Goal: Task Accomplishment & Management: Complete application form

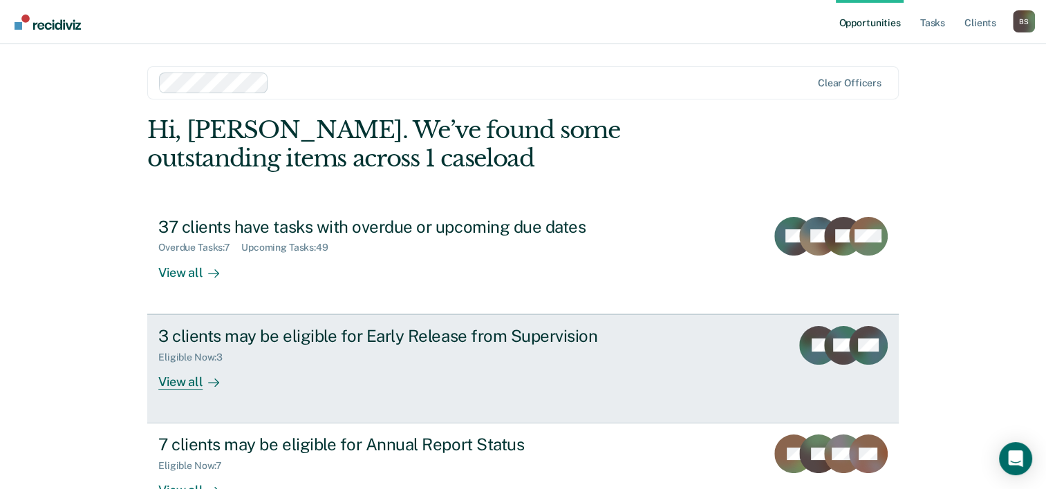
click at [359, 340] on div "3 clients may be eligible for Early Release from Supervision" at bounding box center [400, 336] width 485 height 20
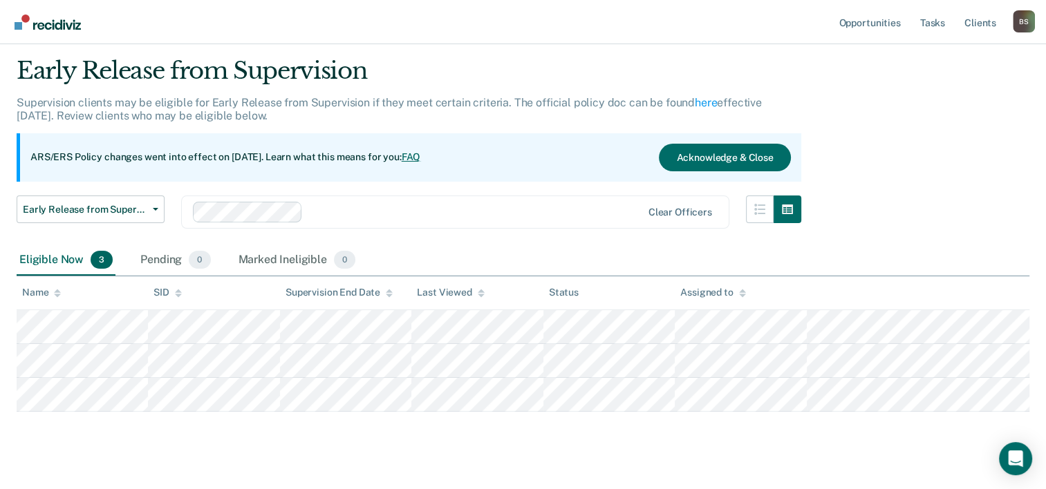
scroll to position [59, 0]
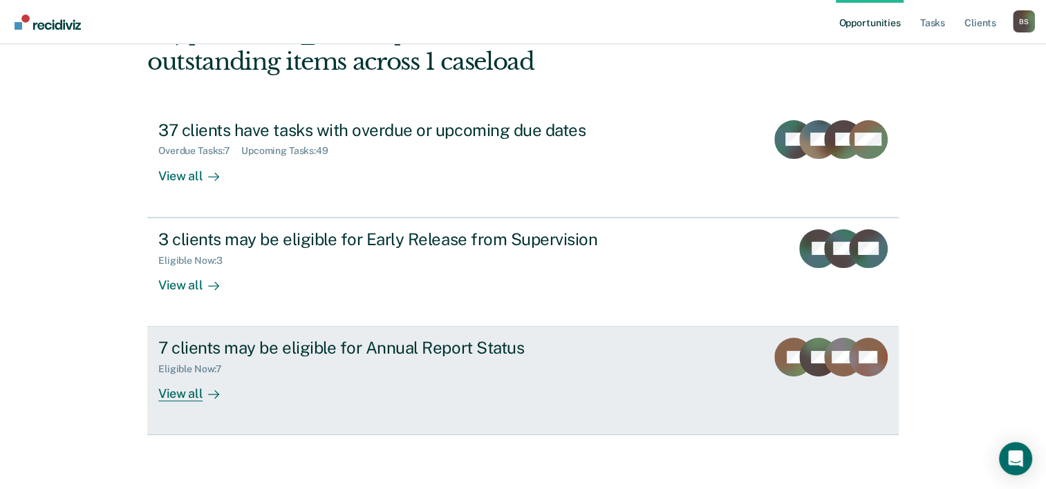
scroll to position [97, 0]
click at [364, 382] on div "7 clients may be eligible for Annual Report Status Eligible Now : 7 View all" at bounding box center [417, 369] width 518 height 64
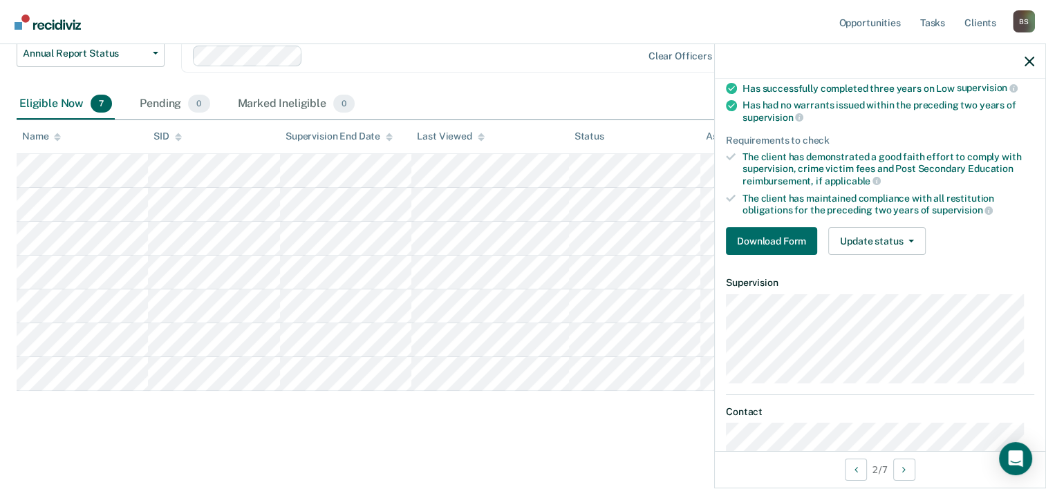
scroll to position [35, 0]
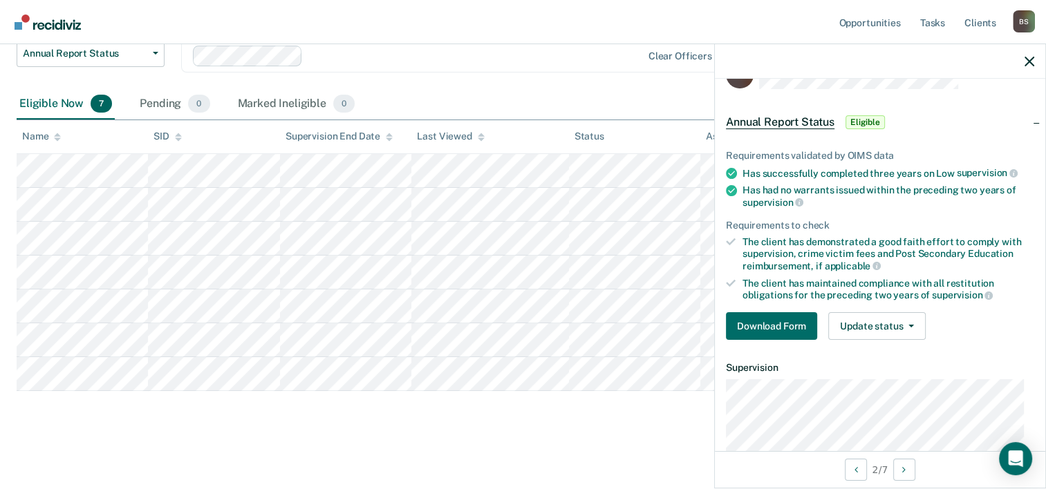
click at [538, 439] on main "Annual Report Status Supervision clients may be eligible for Annual Report Stat…" at bounding box center [523, 182] width 1046 height 608
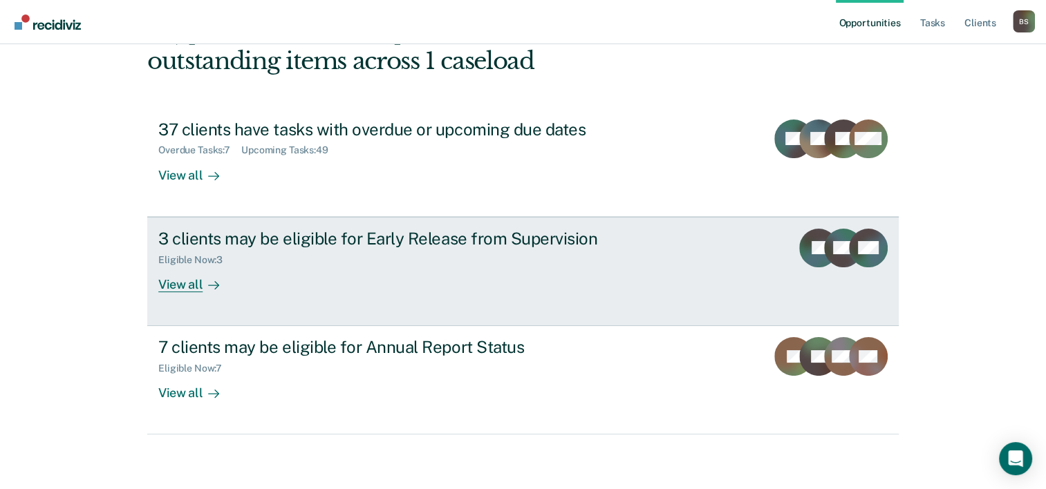
click at [293, 235] on div "3 clients may be eligible for Early Release from Supervision" at bounding box center [400, 239] width 485 height 20
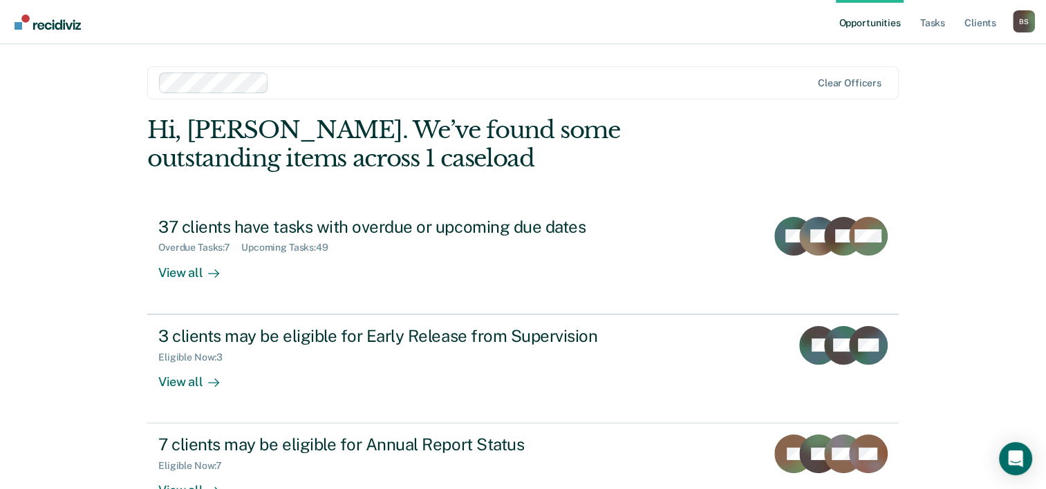
scroll to position [97, 0]
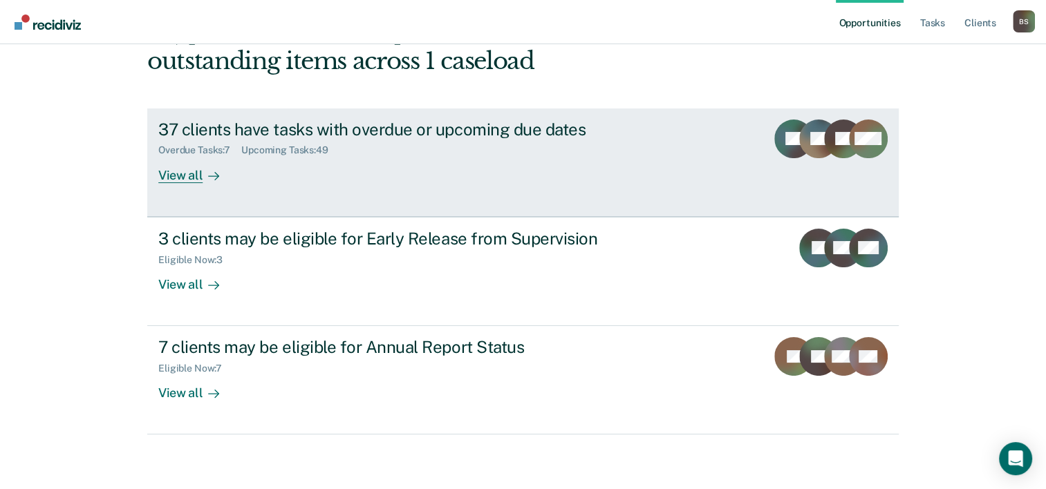
click at [299, 142] on div "Overdue Tasks : 7 Upcoming Tasks : 49" at bounding box center [400, 147] width 485 height 17
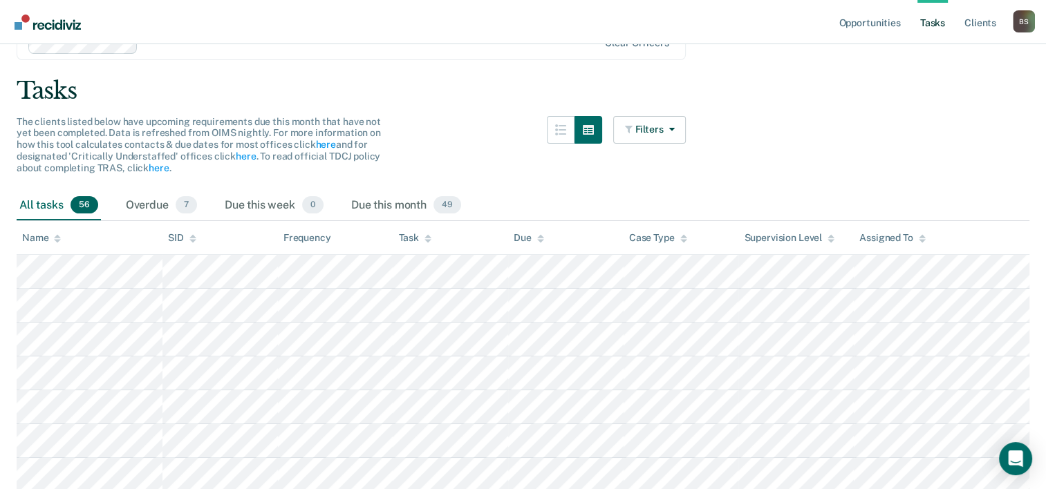
scroll to position [100, 0]
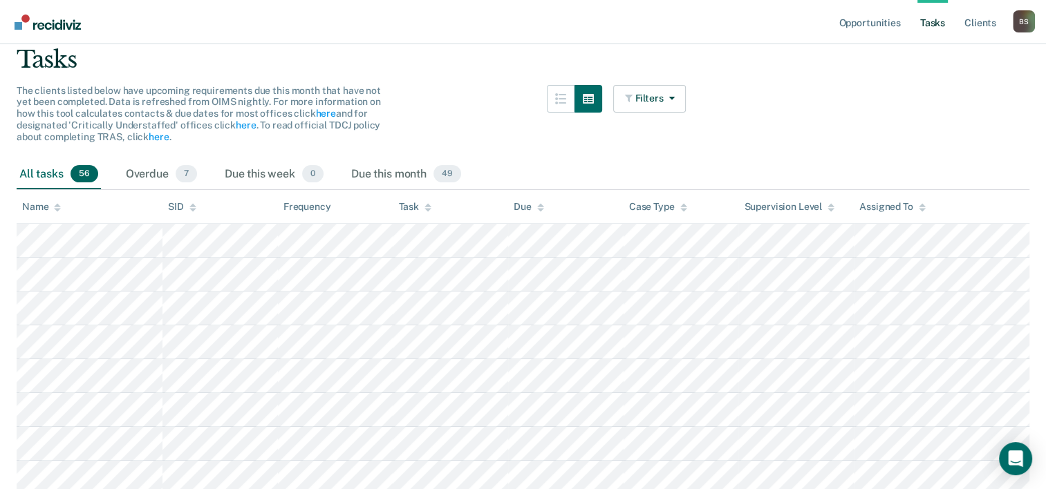
scroll to position [97, 0]
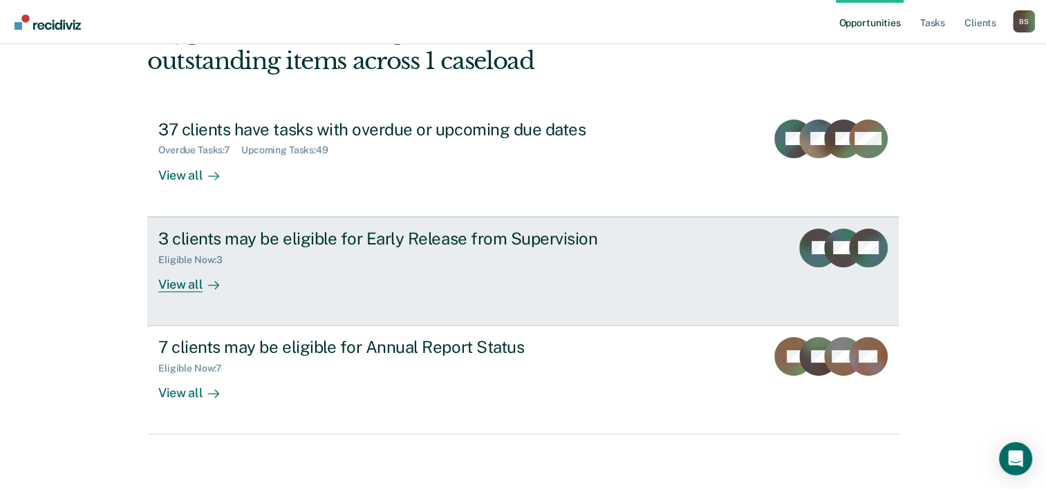
click at [362, 240] on div "3 clients may be eligible for Early Release from Supervision" at bounding box center [400, 239] width 485 height 20
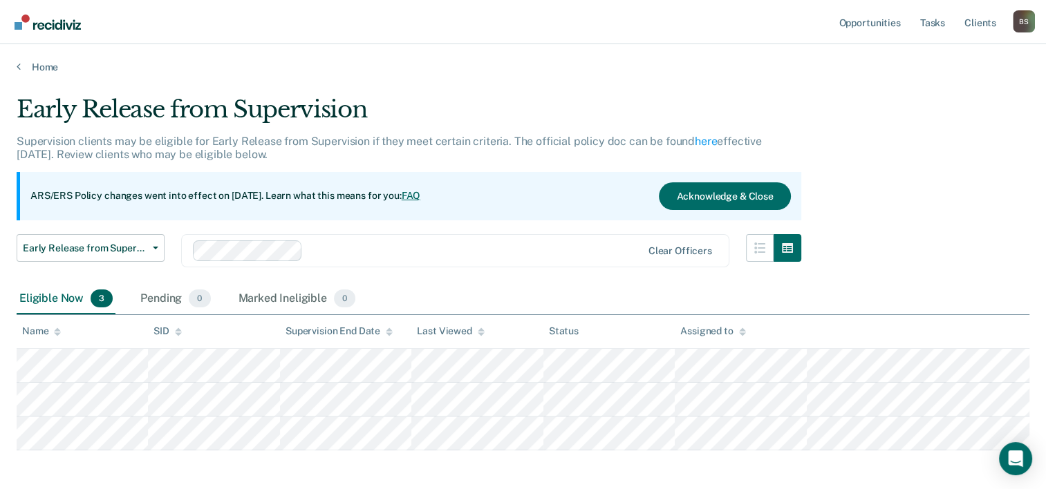
scroll to position [59, 0]
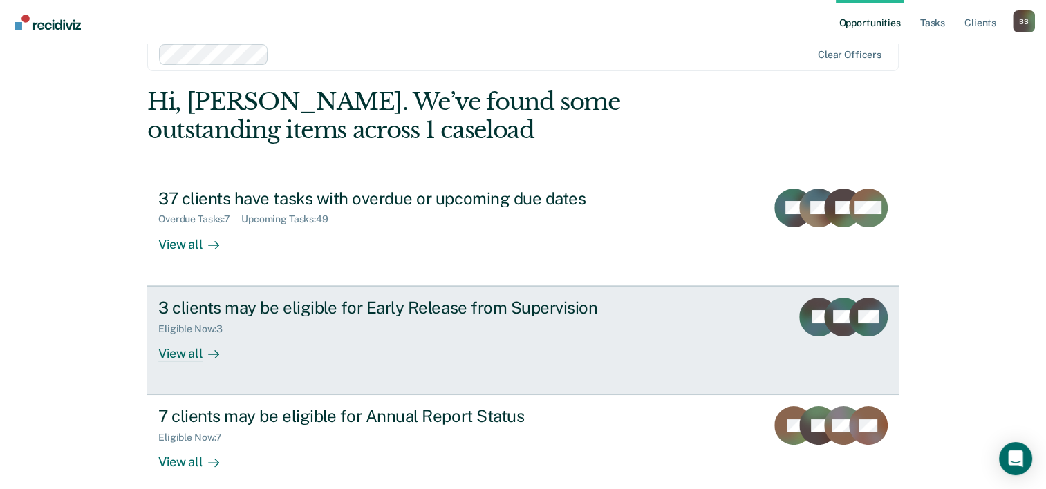
scroll to position [42, 0]
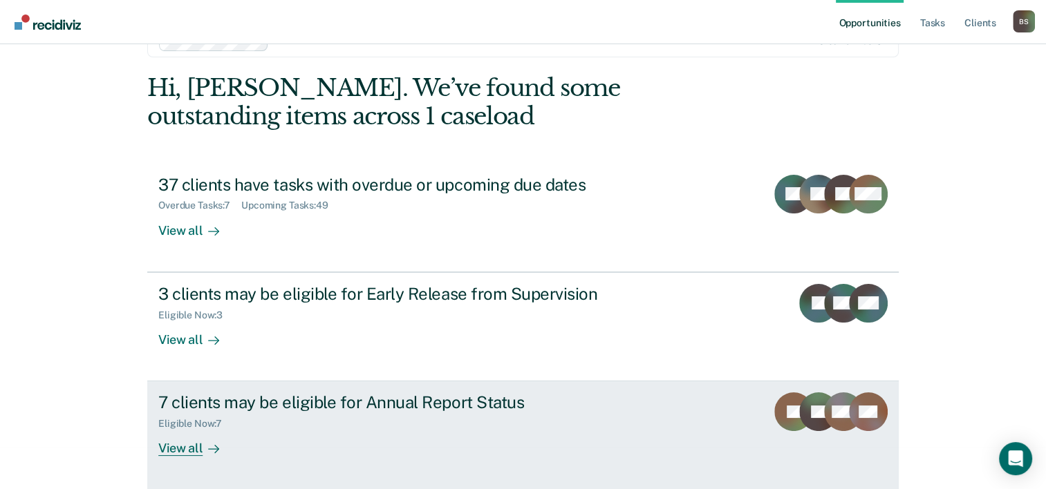
click at [406, 402] on div "7 clients may be eligible for Annual Report Status" at bounding box center [400, 403] width 485 height 20
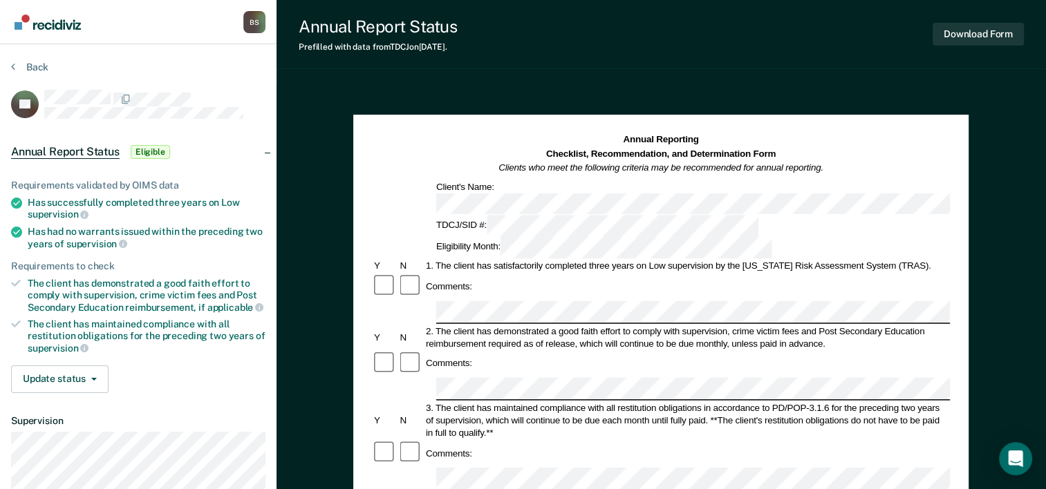
click at [789, 274] on div "Comments:" at bounding box center [661, 287] width 578 height 26
click at [77, 212] on span "supervision" at bounding box center [58, 214] width 61 height 11
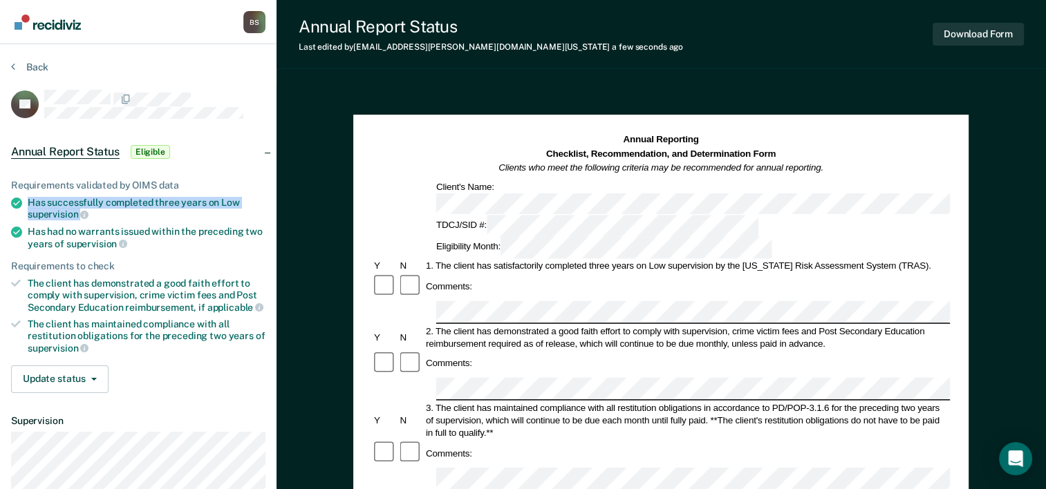
drag, startPoint x: 29, startPoint y: 201, endPoint x: 79, endPoint y: 209, distance: 51.0
click at [79, 209] on div "Has successfully completed three years on Low supervision" at bounding box center [147, 209] width 238 height 24
drag, startPoint x: 79, startPoint y: 209, endPoint x: 68, endPoint y: 208, distance: 11.1
copy div "Has successfully completed three years on Low supervision"
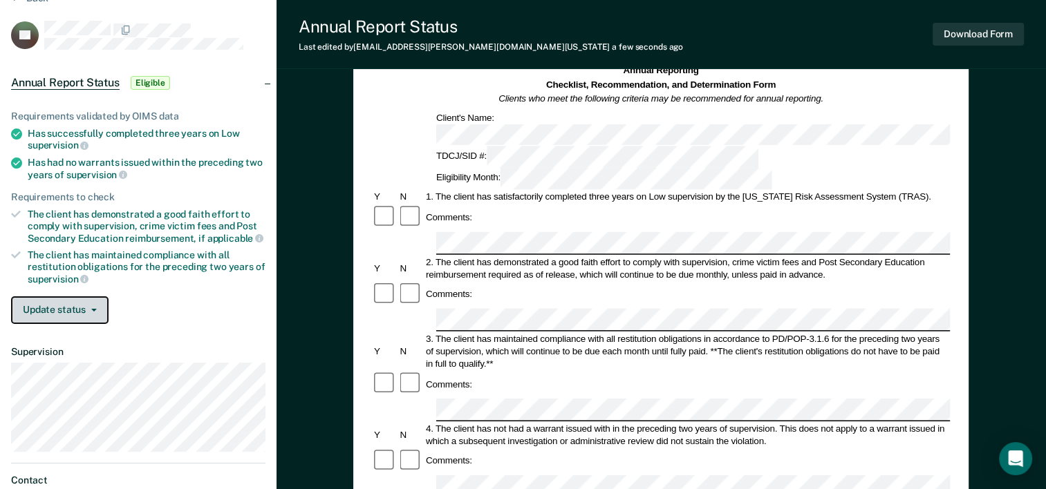
click at [93, 303] on button "Update status" at bounding box center [59, 311] width 97 height 28
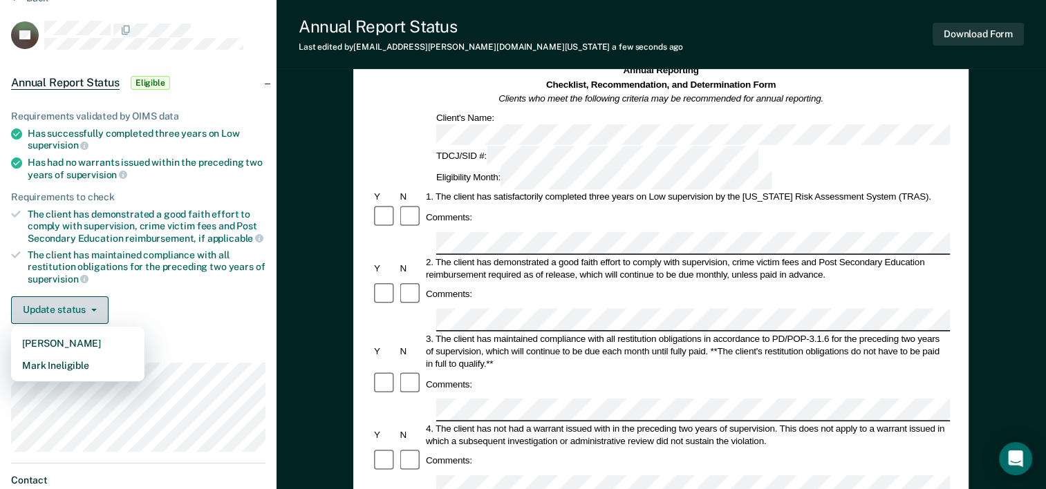
click at [93, 303] on button "Update status" at bounding box center [59, 311] width 97 height 28
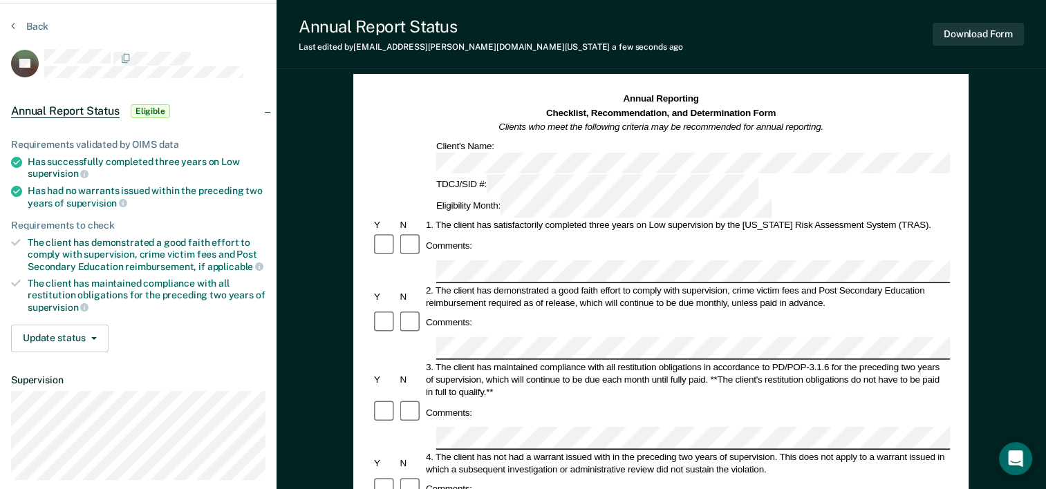
scroll to position [0, 0]
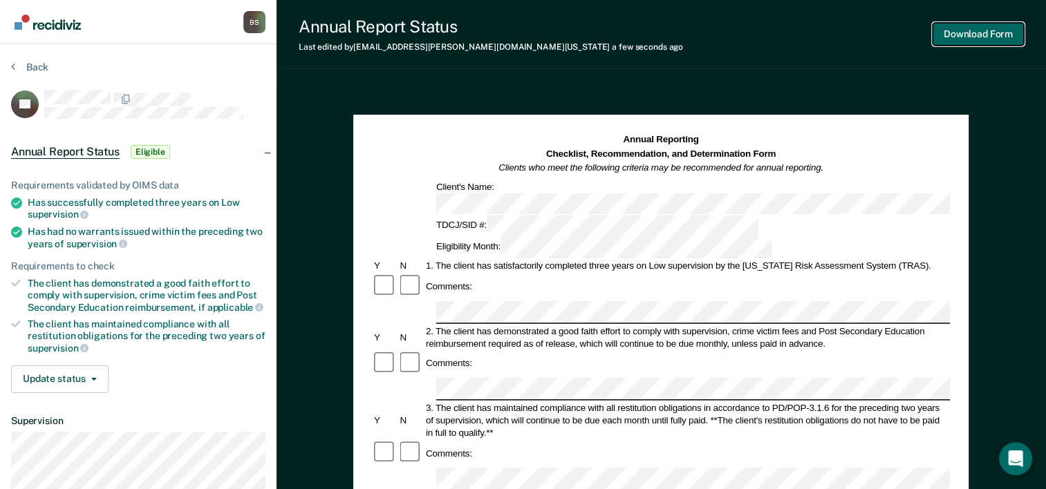
click at [789, 29] on button "Download Form" at bounding box center [978, 34] width 91 height 23
